Goal: Information Seeking & Learning: Understand process/instructions

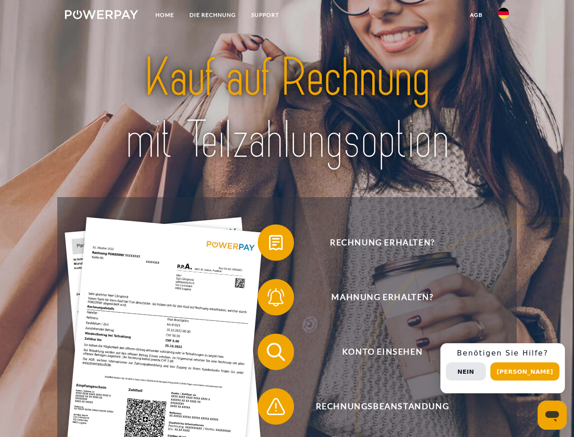
click at [101, 16] on img at bounding box center [101, 14] width 73 height 9
click at [504, 16] on img at bounding box center [503, 13] width 11 height 11
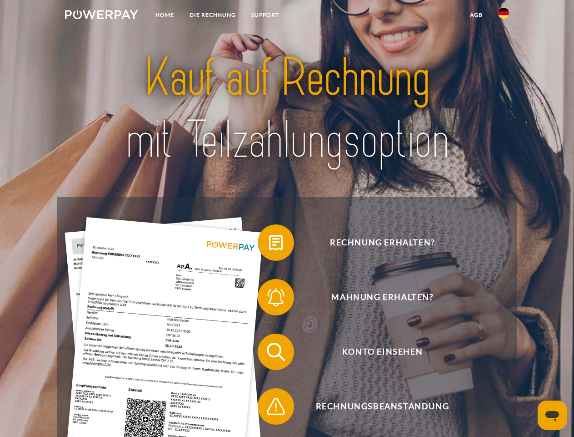
click at [476, 15] on link "agb" at bounding box center [477, 15] width 28 height 16
click at [269, 244] on span at bounding box center [262, 242] width 45 height 45
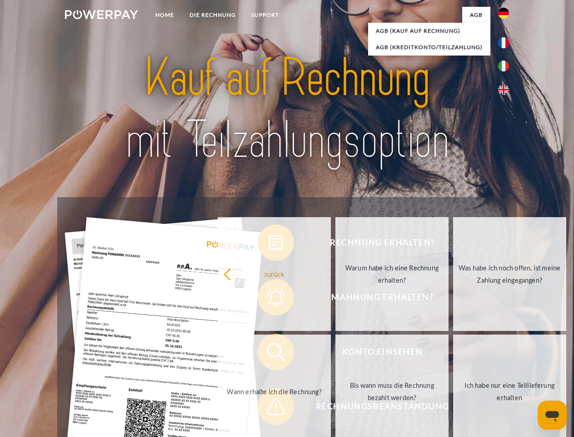
click at [336, 299] on link "Warum habe ich eine Rechnung erhalten?" at bounding box center [392, 274] width 113 height 114
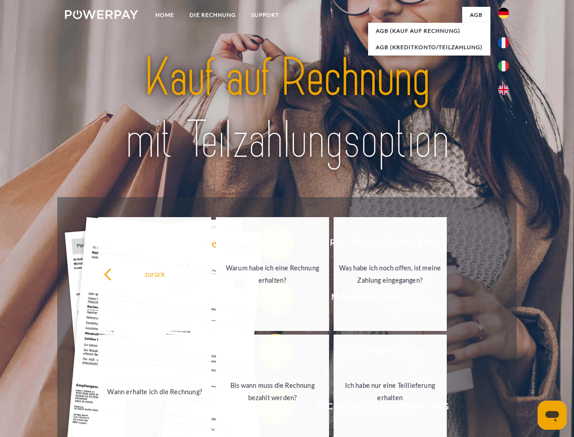
click at [334, 353] on link "Ich habe nur eine Teillieferung erhalten" at bounding box center [390, 391] width 113 height 114
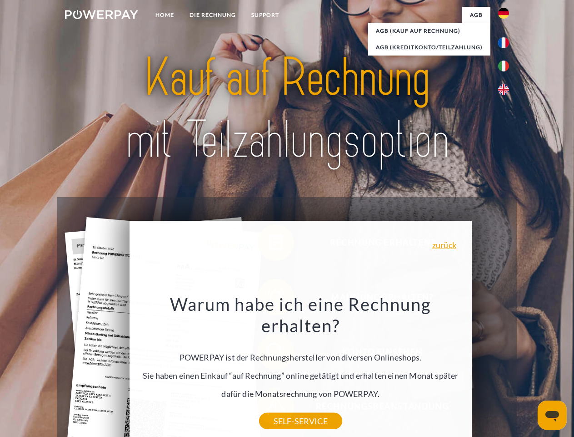
click at [269, 408] on div "Warum habe ich eine Rechnung erhalten? POWERPAY ist der Rechnungshersteller von…" at bounding box center [301, 357] width 332 height 128
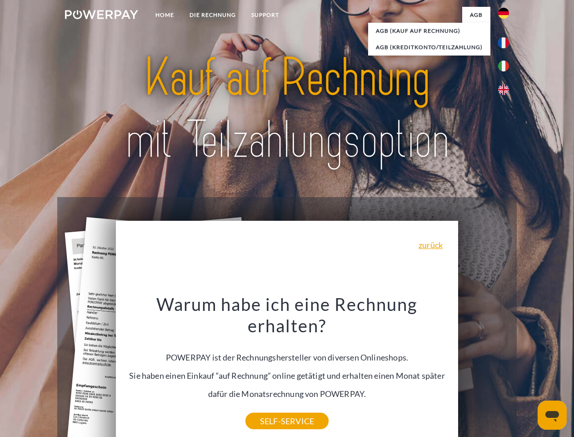
click at [506, 368] on div "Rechnung erhalten? Mahnung erhalten? Konto einsehen" at bounding box center [286, 379] width 459 height 364
click at [484, 370] on span "Konto einsehen" at bounding box center [382, 351] width 223 height 36
click at [528, 371] on header "Home DIE RECHNUNG SUPPORT" at bounding box center [287, 314] width 574 height 628
